Goal: Task Accomplishment & Management: Use online tool/utility

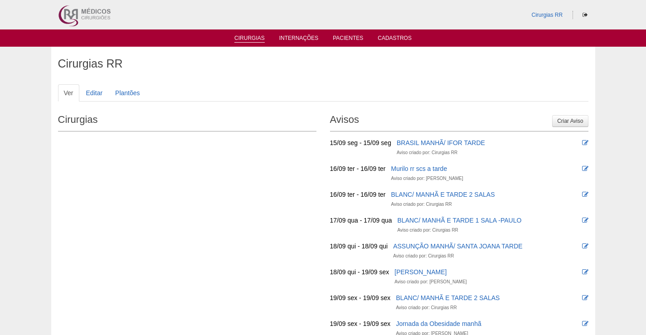
click at [244, 39] on link "Cirurgias" at bounding box center [249, 39] width 30 height 8
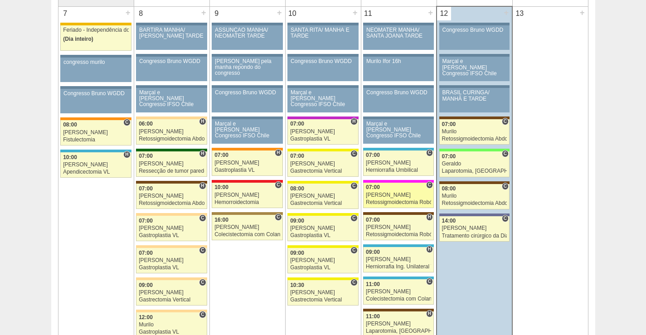
scroll to position [589, 0]
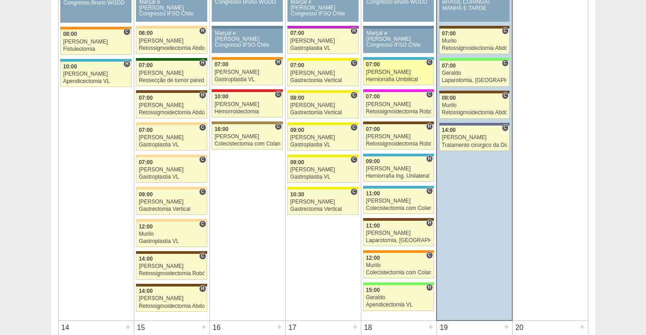
click at [403, 73] on div "[PERSON_NAME]" at bounding box center [398, 72] width 65 height 6
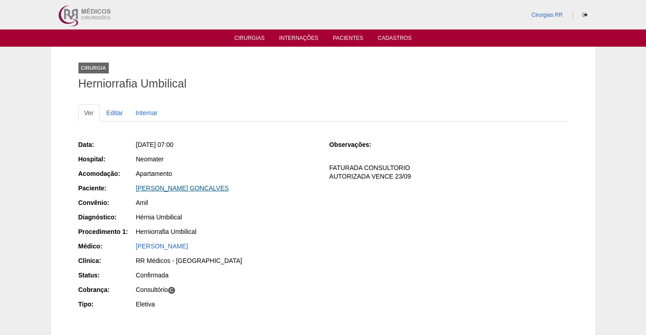
click at [177, 188] on link "[PERSON_NAME] GONCALVES" at bounding box center [182, 187] width 93 height 7
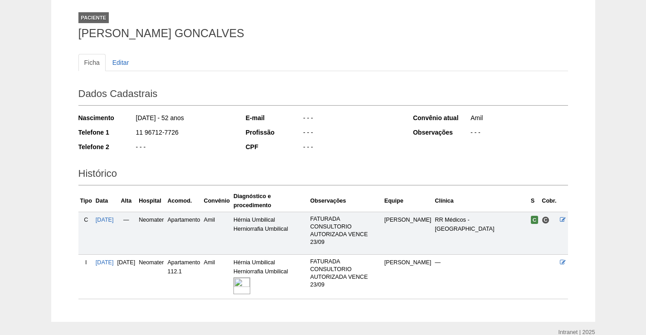
scroll to position [92, 0]
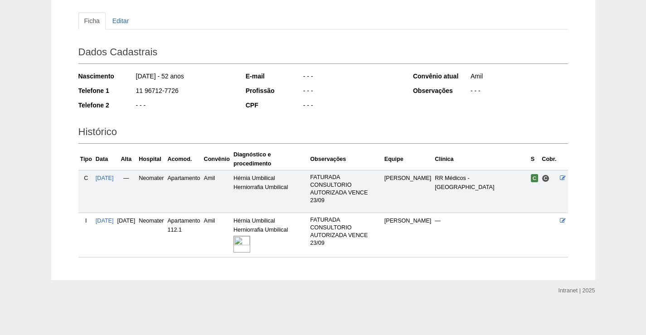
click at [250, 241] on img at bounding box center [241, 244] width 17 height 17
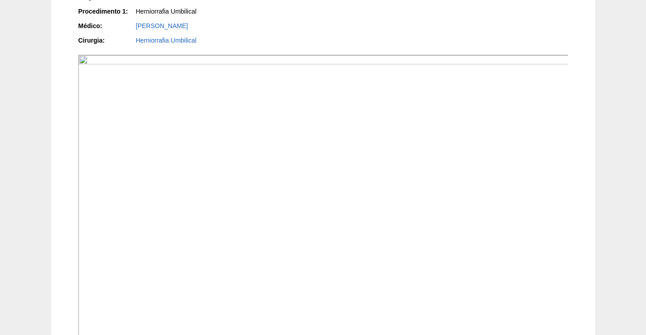
scroll to position [272, 0]
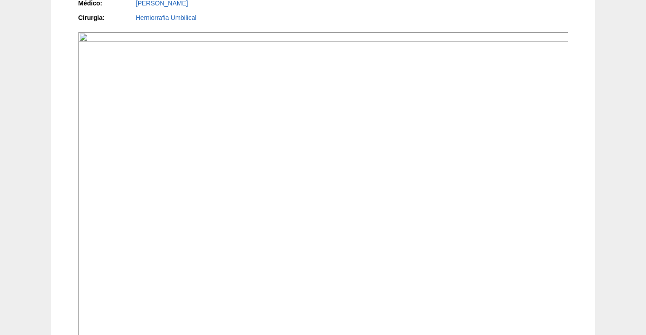
click at [446, 255] on img at bounding box center [323, 216] width 490 height 368
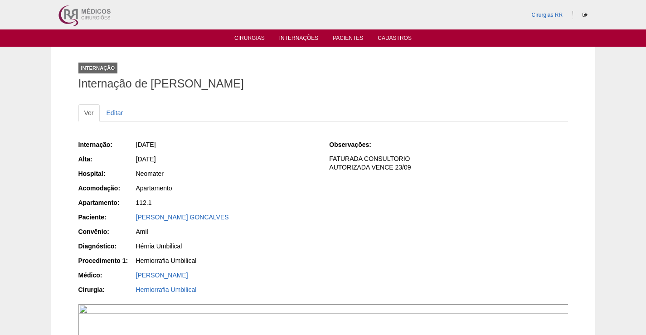
scroll to position [271, 0]
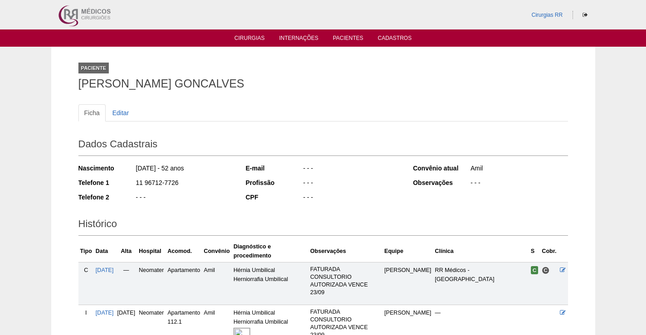
scroll to position [92, 0]
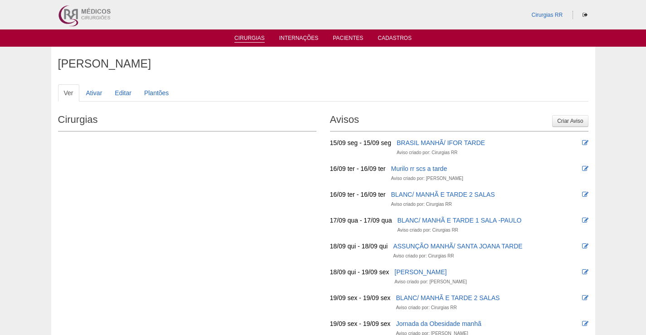
click at [255, 39] on link "Cirurgias" at bounding box center [249, 39] width 30 height 8
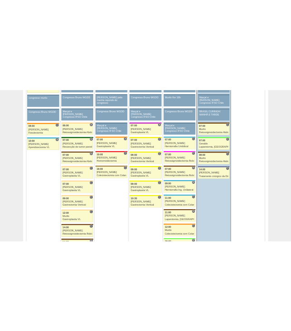
scroll to position [537, 0]
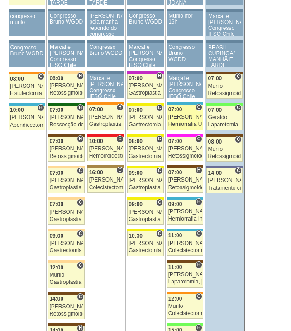
click at [193, 113] on div "07:00" at bounding box center [186, 110] width 34 height 6
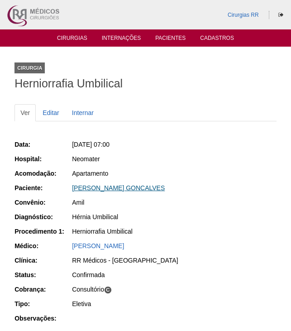
click at [150, 188] on link "[PERSON_NAME] GONCALVES" at bounding box center [118, 187] width 93 height 7
click at [125, 190] on link "[PERSON_NAME] GONCALVES" at bounding box center [118, 187] width 93 height 7
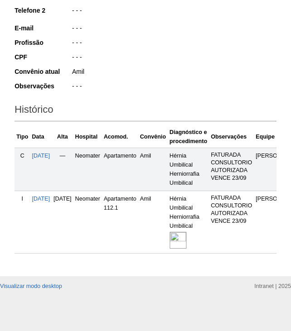
scroll to position [208, 0]
click at [187, 232] on img at bounding box center [178, 240] width 17 height 17
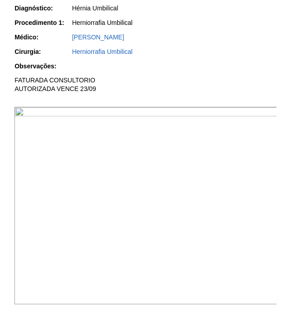
scroll to position [272, 0]
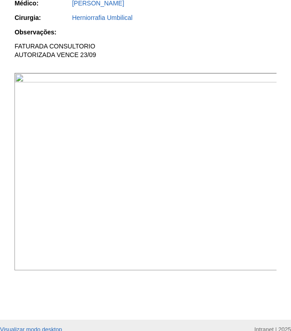
click at [181, 222] on img at bounding box center [145, 172] width 263 height 198
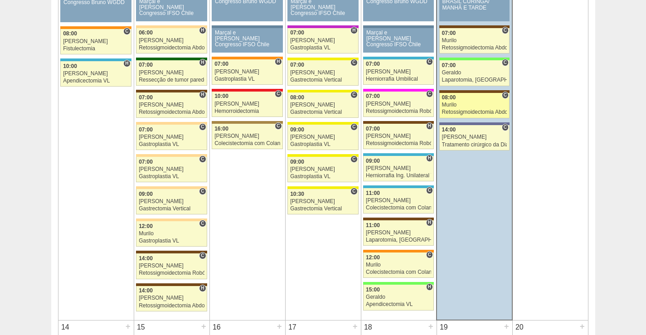
scroll to position [589, 0]
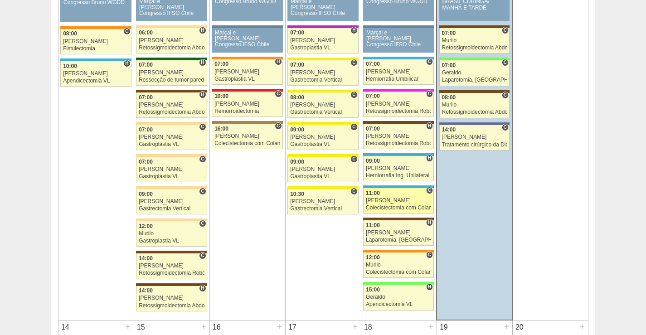
click at [396, 195] on div "11:00" at bounding box center [398, 193] width 65 height 6
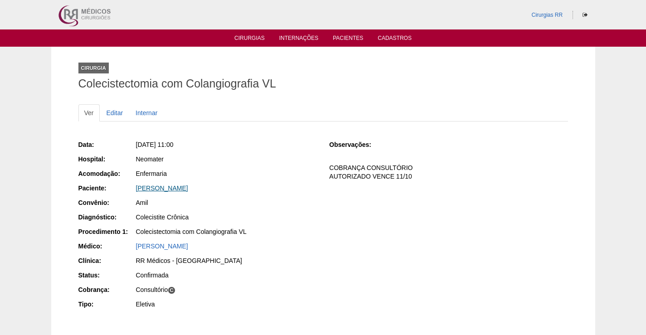
click at [182, 190] on link "[PERSON_NAME]" at bounding box center [162, 187] width 52 height 7
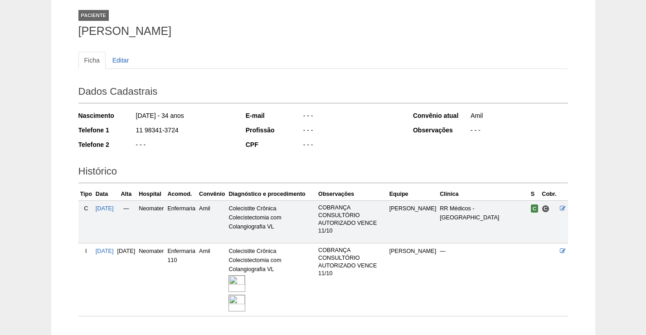
scroll to position [111, 0]
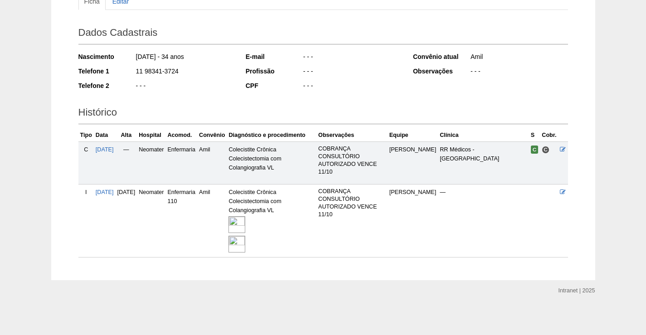
click at [245, 223] on img at bounding box center [236, 224] width 17 height 17
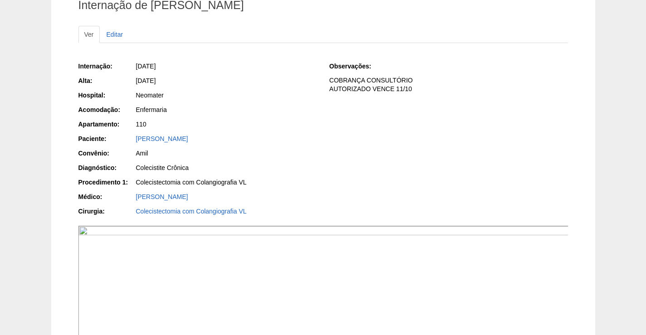
scroll to position [136, 0]
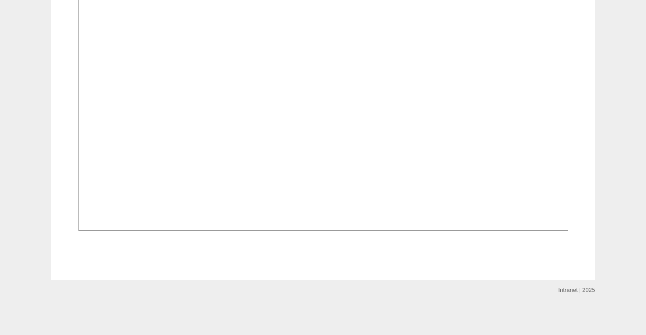
scroll to position [997, 0]
click at [408, 211] on img at bounding box center [323, 47] width 490 height 368
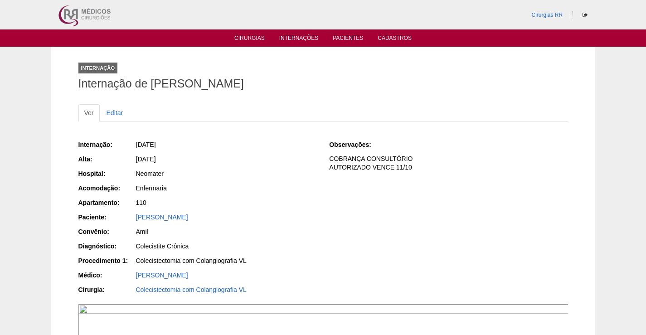
scroll to position [997, 0]
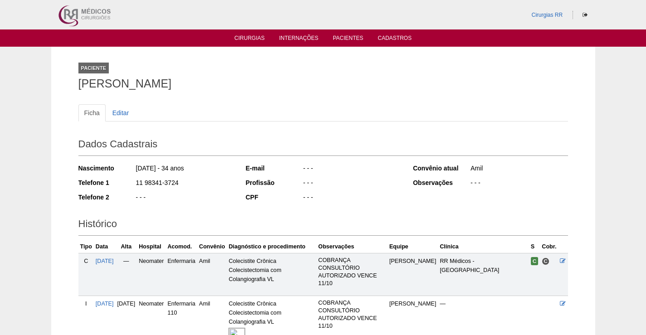
scroll to position [111, 0]
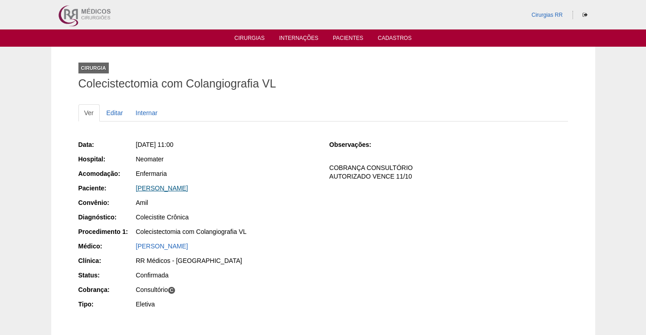
click at [160, 185] on link "[PERSON_NAME]" at bounding box center [162, 187] width 52 height 7
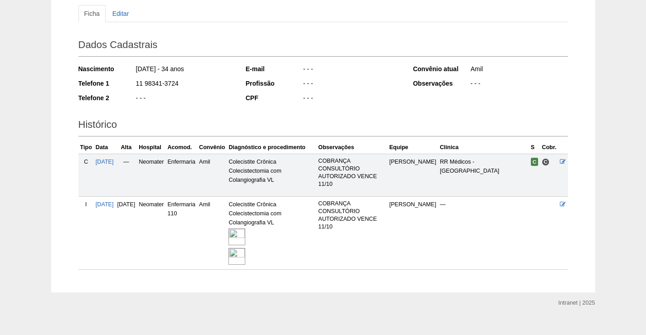
scroll to position [111, 0]
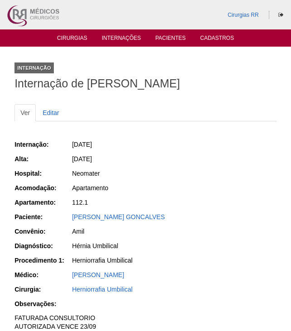
scroll to position [271, 0]
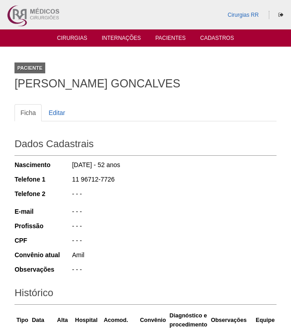
scroll to position [207, 0]
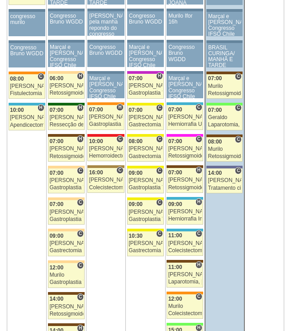
scroll to position [537, 0]
click at [185, 242] on div "[PERSON_NAME]" at bounding box center [186, 244] width 34 height 6
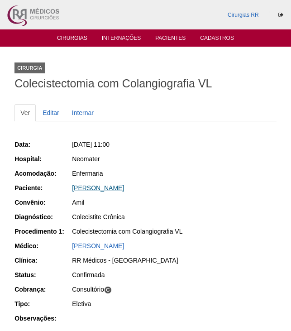
click at [103, 189] on link "Thuanni Pereira Santos" at bounding box center [98, 187] width 52 height 7
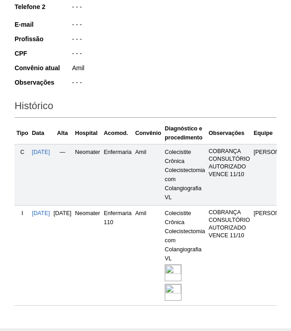
scroll to position [246, 0]
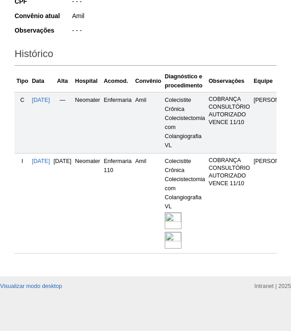
click at [182, 213] on img at bounding box center [173, 220] width 17 height 17
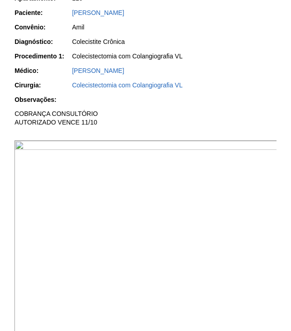
scroll to position [227, 0]
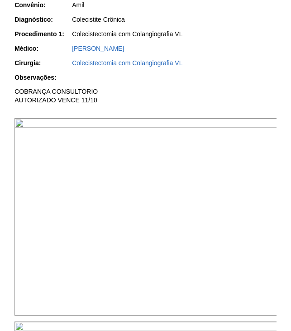
click at [212, 166] on img at bounding box center [145, 217] width 263 height 198
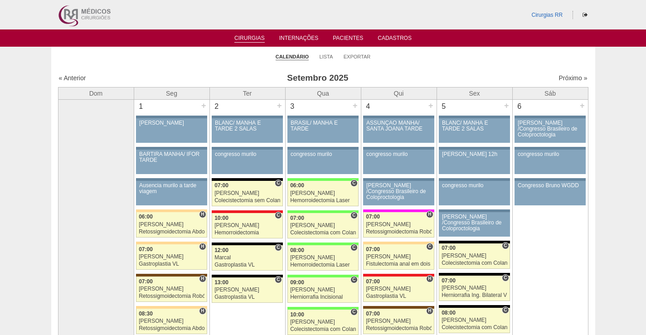
scroll to position [590, 0]
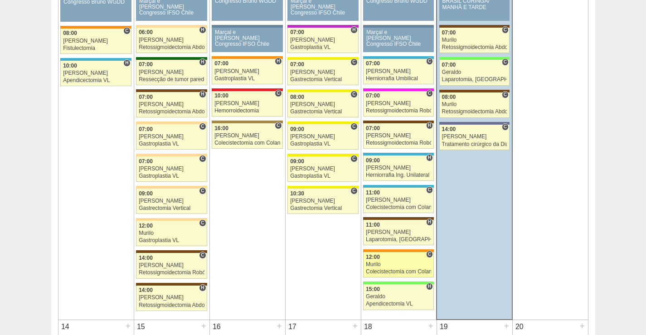
click at [403, 261] on div "Murilo" at bounding box center [398, 264] width 65 height 6
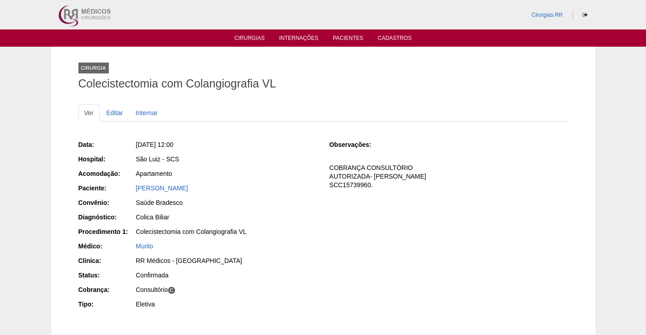
drag, startPoint x: 236, startPoint y: 188, endPoint x: 134, endPoint y: 188, distance: 101.5
click at [134, 188] on div "Paciente: [PERSON_NAME]" at bounding box center [197, 188] width 238 height 11
copy div "Paciente: [PERSON_NAME]"
click at [188, 188] on link "[PERSON_NAME]" at bounding box center [162, 187] width 52 height 7
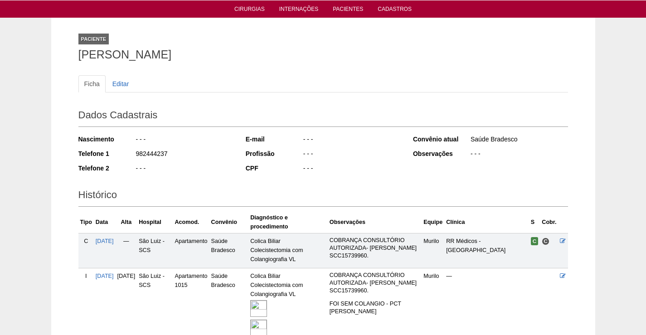
scroll to position [104, 0]
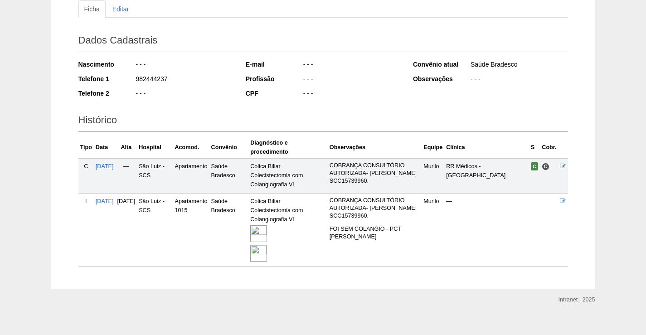
click at [267, 225] on img at bounding box center [258, 233] width 17 height 17
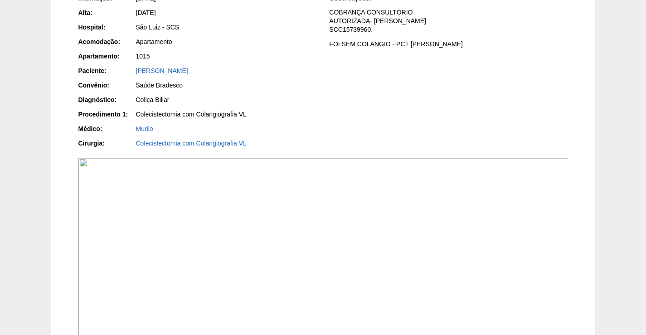
scroll to position [227, 0]
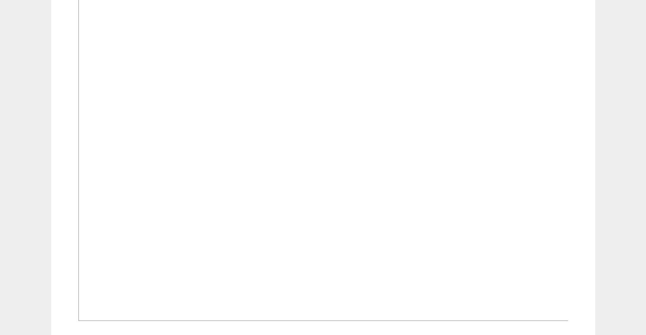
scroll to position [1042, 0]
click at [353, 203] on img at bounding box center [323, 105] width 490 height 368
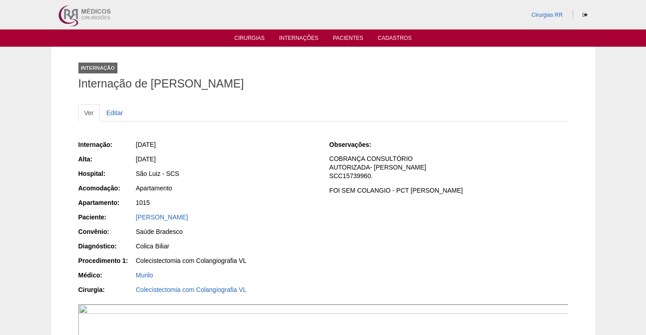
scroll to position [1042, 0]
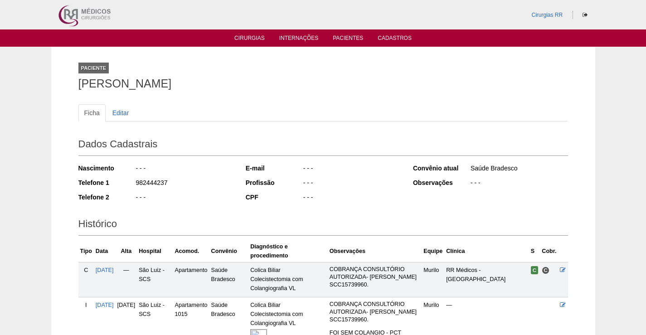
scroll to position [104, 0]
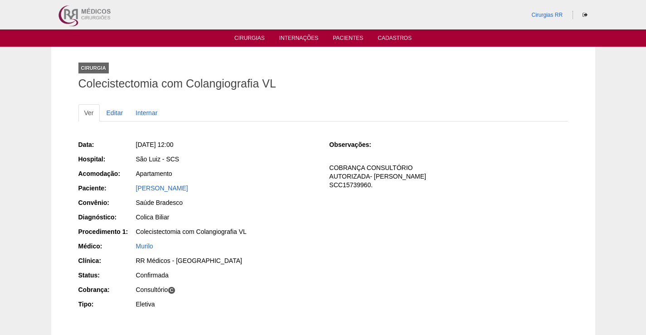
scroll to position [0, 0]
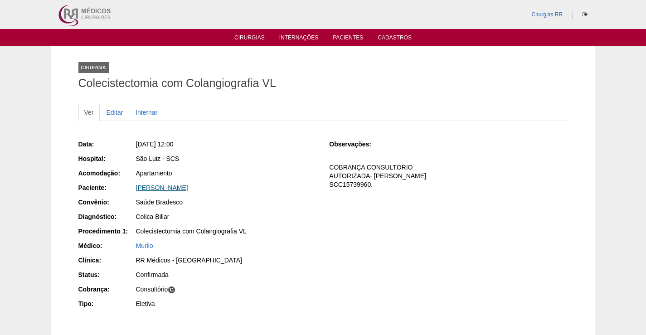
click at [188, 188] on link "[PERSON_NAME]" at bounding box center [162, 187] width 52 height 7
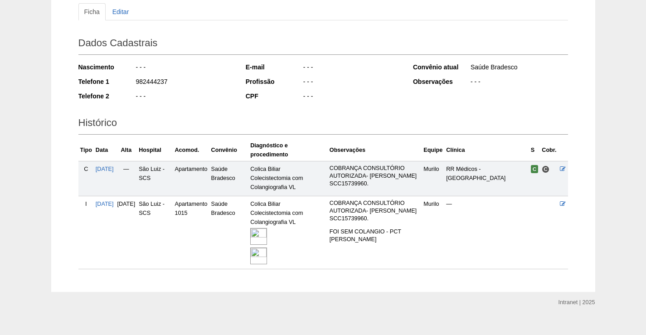
scroll to position [104, 0]
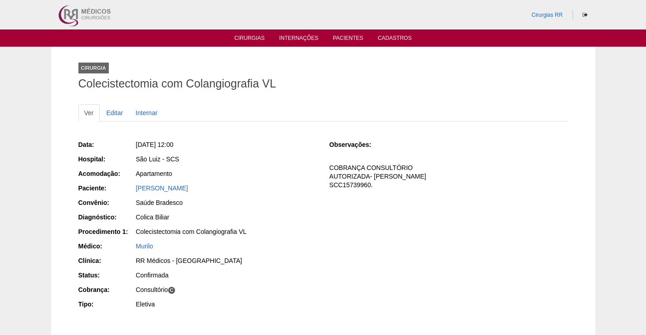
scroll to position [0, 0]
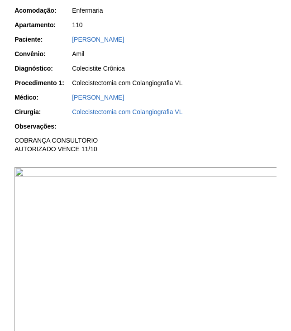
scroll to position [91, 0]
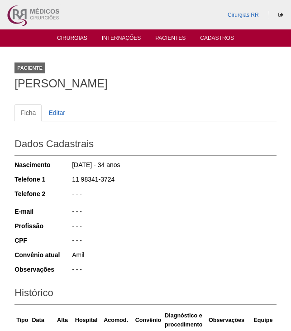
scroll to position [246, 0]
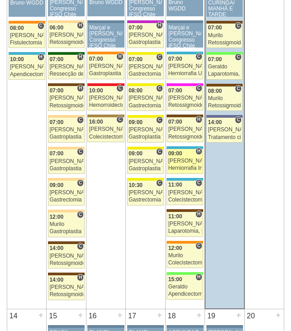
scroll to position [627, 0]
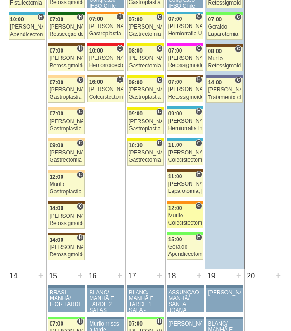
click at [188, 215] on div "Murilo" at bounding box center [186, 216] width 34 height 6
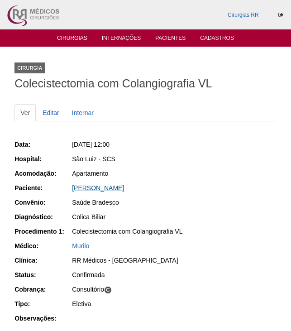
click at [124, 189] on link "[PERSON_NAME]" at bounding box center [98, 187] width 52 height 7
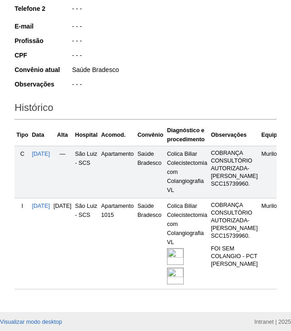
scroll to position [237, 0]
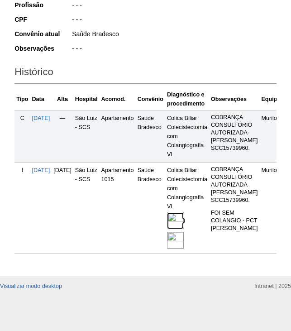
drag, startPoint x: 202, startPoint y: 216, endPoint x: 244, endPoint y: 209, distance: 42.7
click at [184, 216] on img at bounding box center [175, 220] width 17 height 17
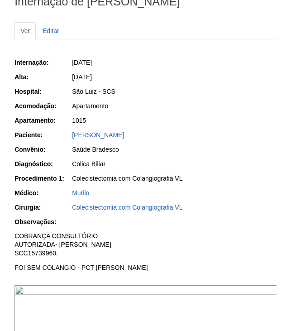
scroll to position [181, 0]
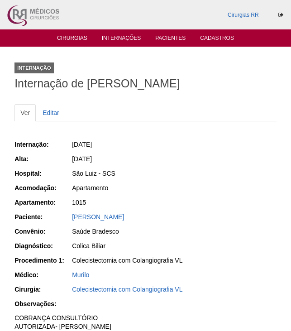
scroll to position [181, 0]
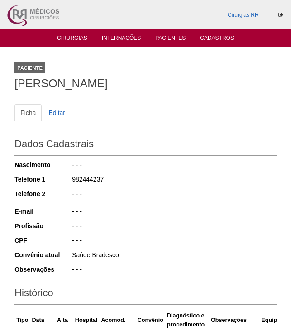
scroll to position [236, 0]
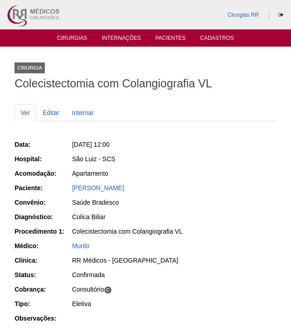
drag, startPoint x: 178, startPoint y: 188, endPoint x: 62, endPoint y: 191, distance: 116.9
click at [62, 191] on div "Paciente: Evelin De Assis Figueiredo Russo" at bounding box center [145, 188] width 262 height 11
copy div "Paciente: Evelin De Assis Figueiredo Russo"
click at [71, 39] on link "Cirurgias" at bounding box center [72, 39] width 30 height 8
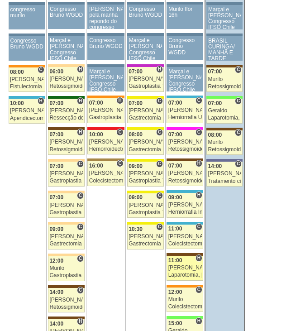
scroll to position [589, 0]
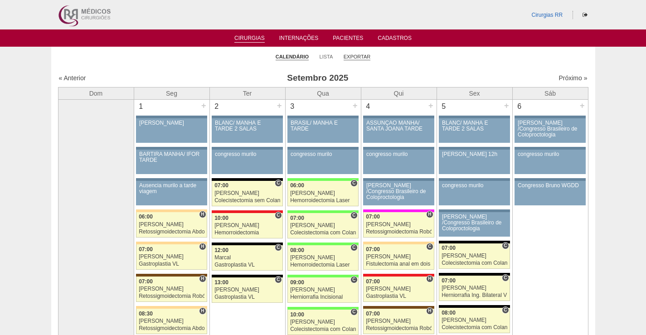
click at [359, 56] on link "Exportar" at bounding box center [356, 56] width 27 height 7
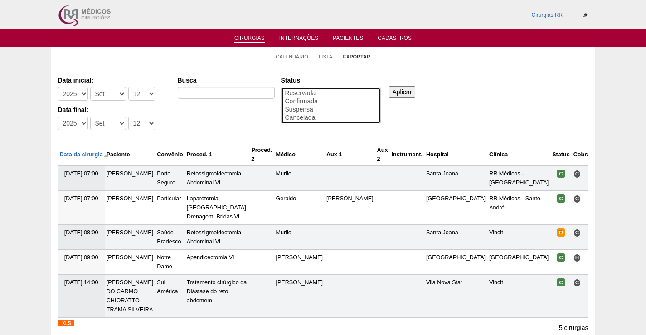
drag, startPoint x: 305, startPoint y: 99, endPoint x: 365, endPoint y: 100, distance: 59.8
select select "conf"
click at [306, 100] on option "Confirmada" at bounding box center [330, 101] width 93 height 8
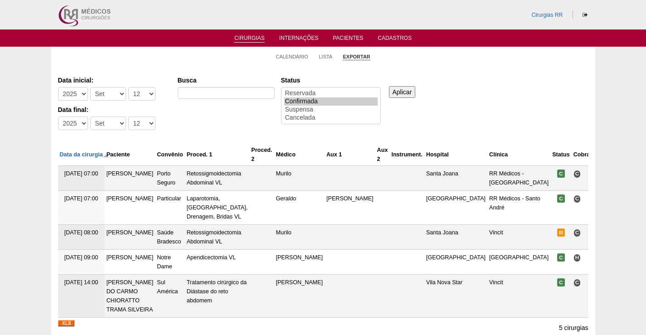
click at [412, 92] on input "Aplicar" at bounding box center [402, 92] width 27 height 12
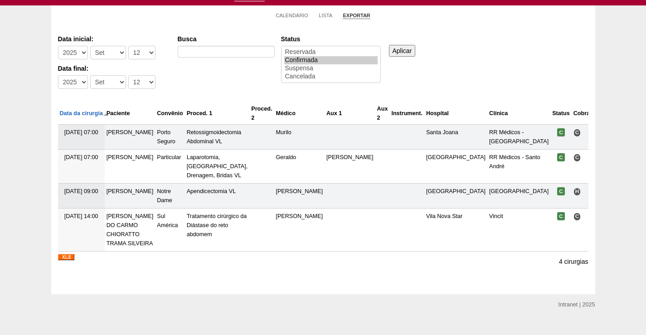
scroll to position [46, 0]
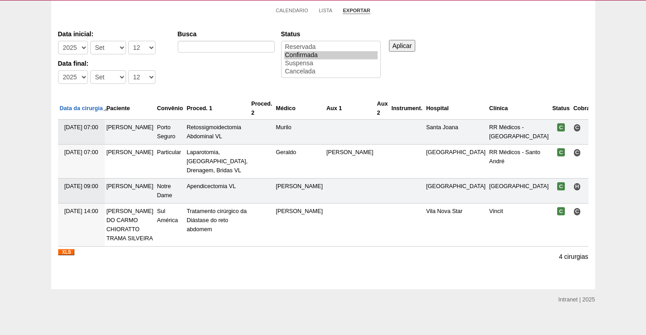
click at [61, 249] on img at bounding box center [66, 252] width 16 height 6
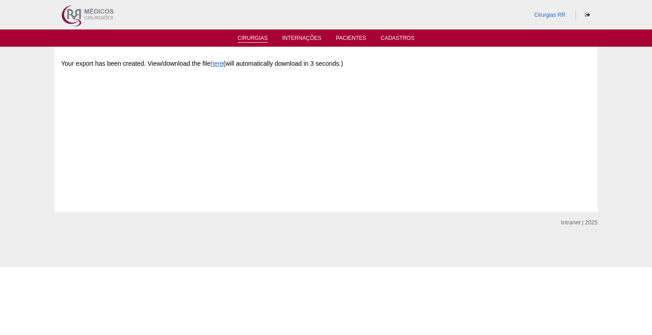
click at [253, 35] on link "Cirurgias" at bounding box center [253, 39] width 30 height 8
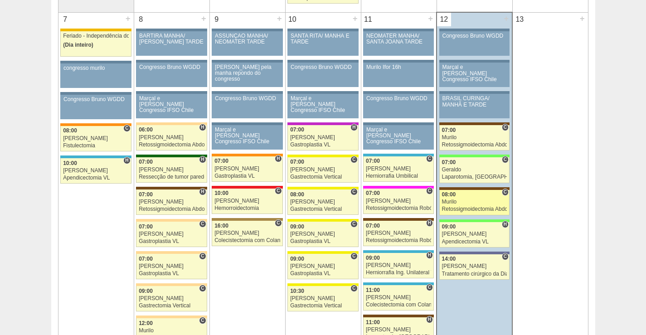
scroll to position [498, 0]
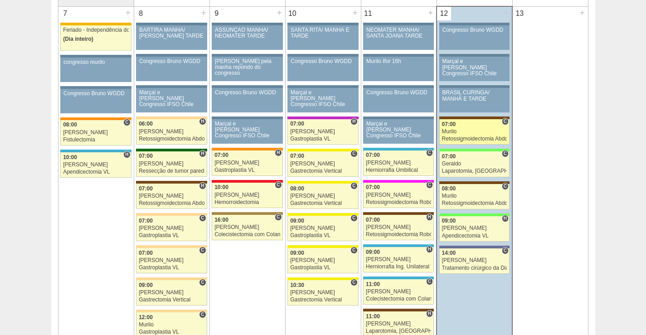
click at [471, 128] on link "88162 Murilo C 07:00 Murilo Retossigmoidectomia Abdominal VL Hospital Santa Joa…" at bounding box center [474, 131] width 70 height 25
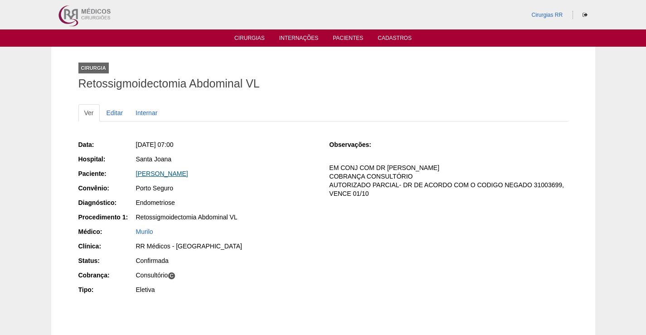
click at [170, 174] on link "[PERSON_NAME]" at bounding box center [162, 173] width 52 height 7
drag, startPoint x: 210, startPoint y: 175, endPoint x: 131, endPoint y: 179, distance: 78.5
click at [133, 179] on div "Paciente: [PERSON_NAME]" at bounding box center [197, 174] width 238 height 11
copy link "[PERSON_NAME]"
